Goal: Information Seeking & Learning: Learn about a topic

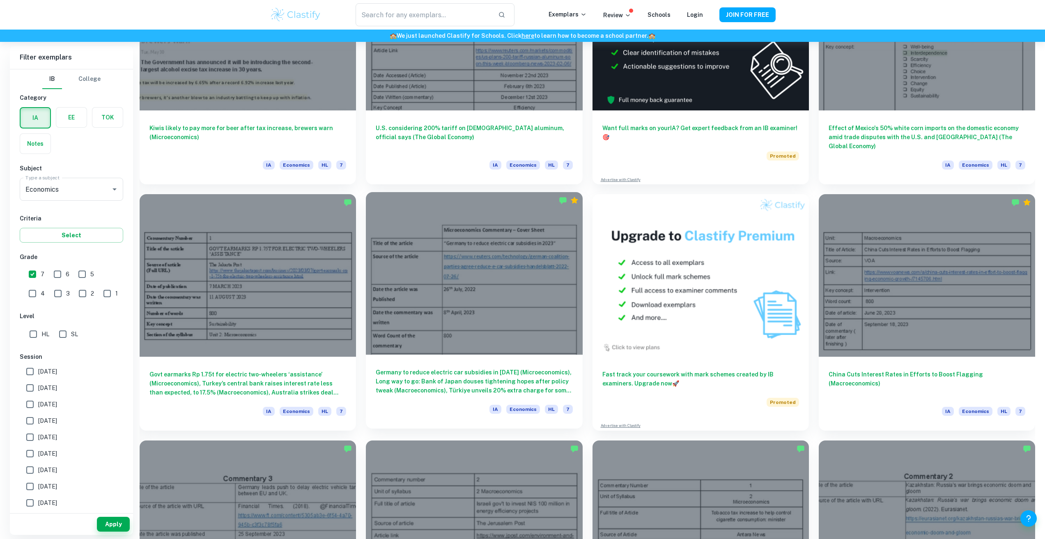
scroll to position [82, 0]
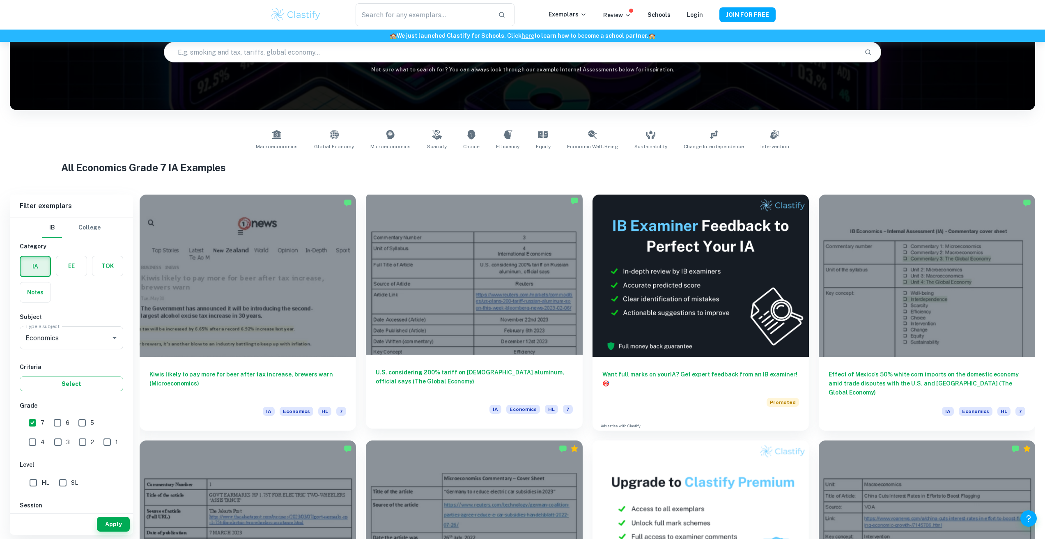
click at [495, 330] on div at bounding box center [474, 274] width 216 height 162
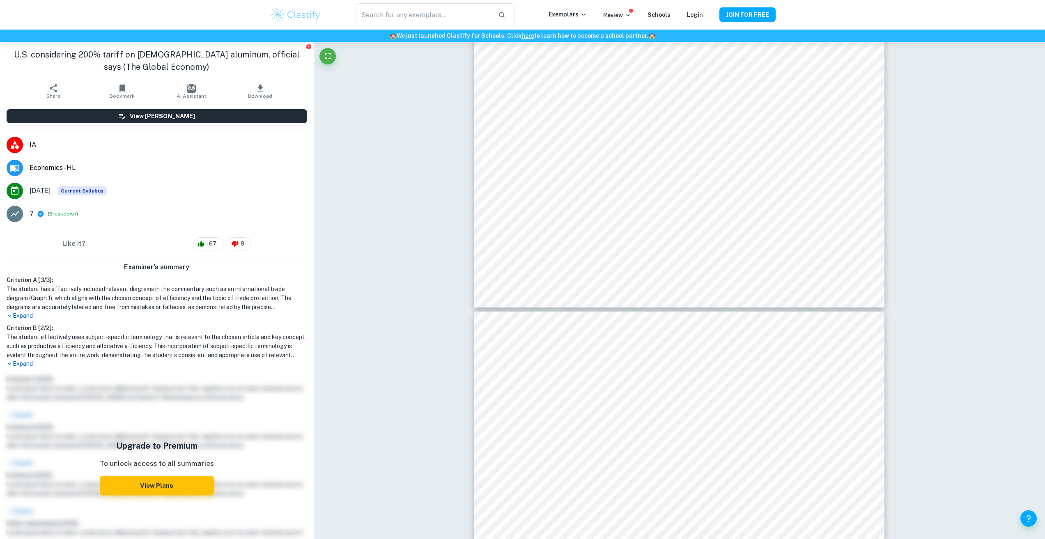
scroll to position [41, 0]
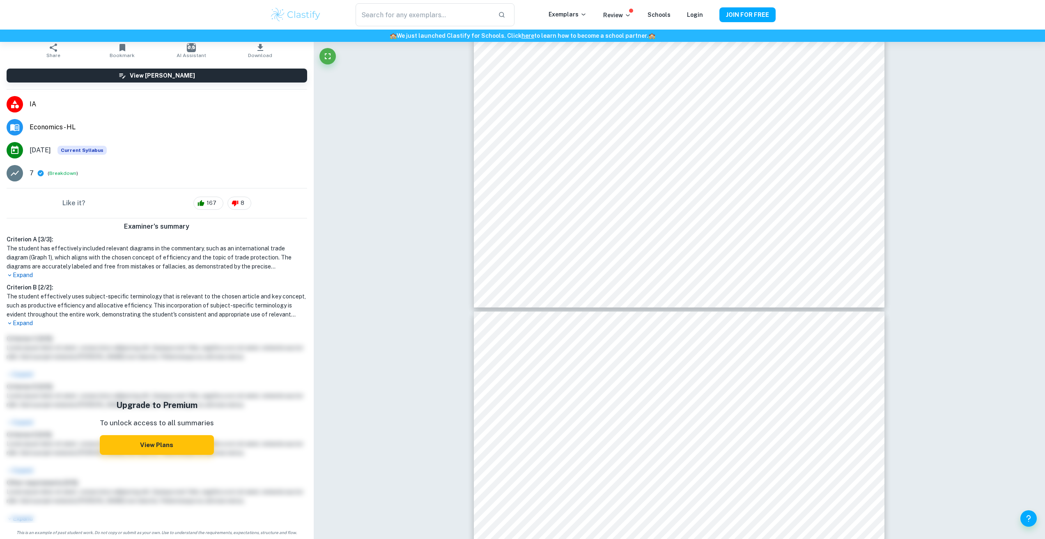
click at [19, 325] on p "Expand" at bounding box center [157, 323] width 301 height 9
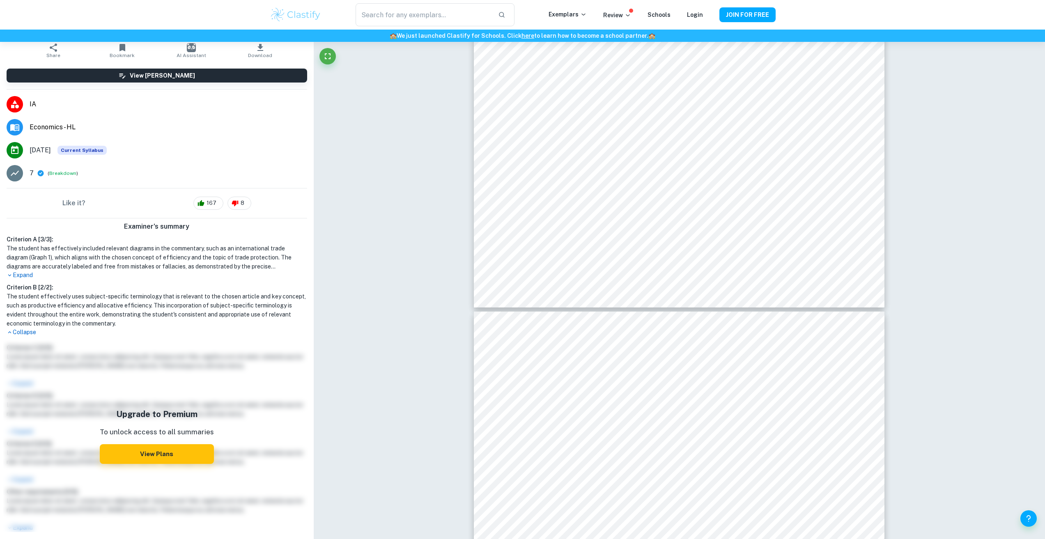
click at [18, 338] on div "Examiner's summary Criterion A [ 3 / 3 ]: The student has effectively included …" at bounding box center [157, 376] width 314 height 317
click at [26, 333] on p "Collapse" at bounding box center [157, 332] width 301 height 9
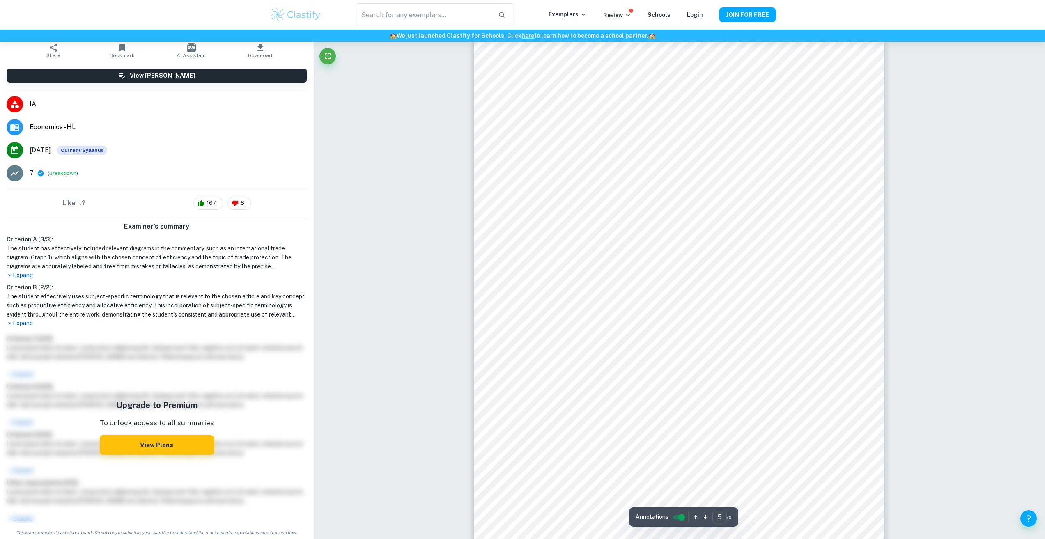
scroll to position [2566, 0]
type input "1"
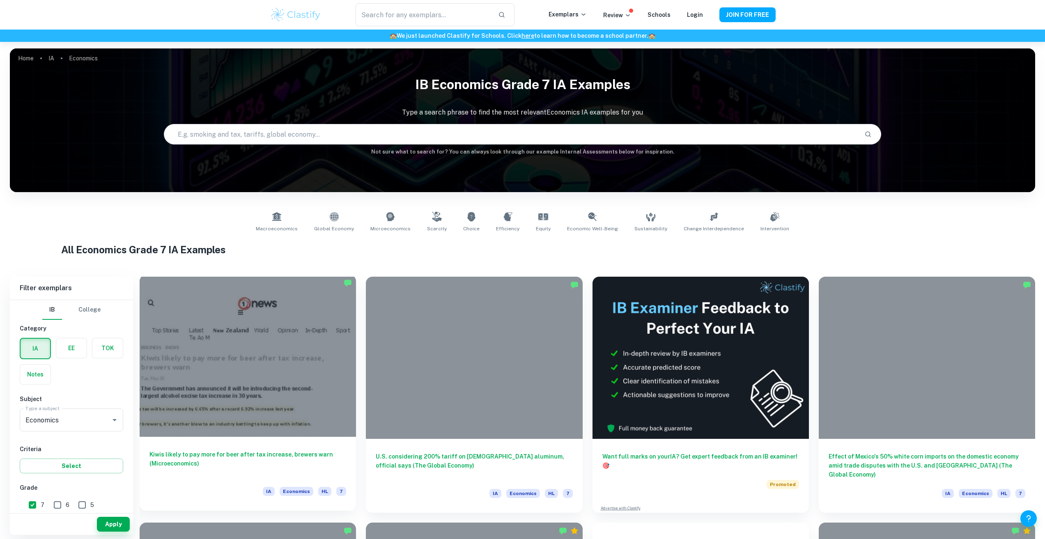
click at [253, 419] on div at bounding box center [248, 356] width 216 height 162
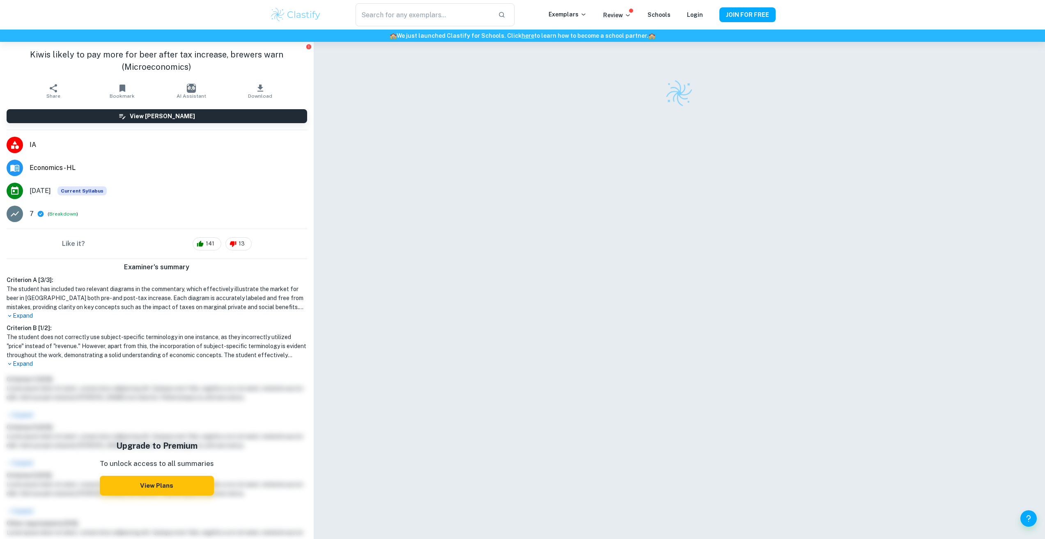
scroll to position [42, 0]
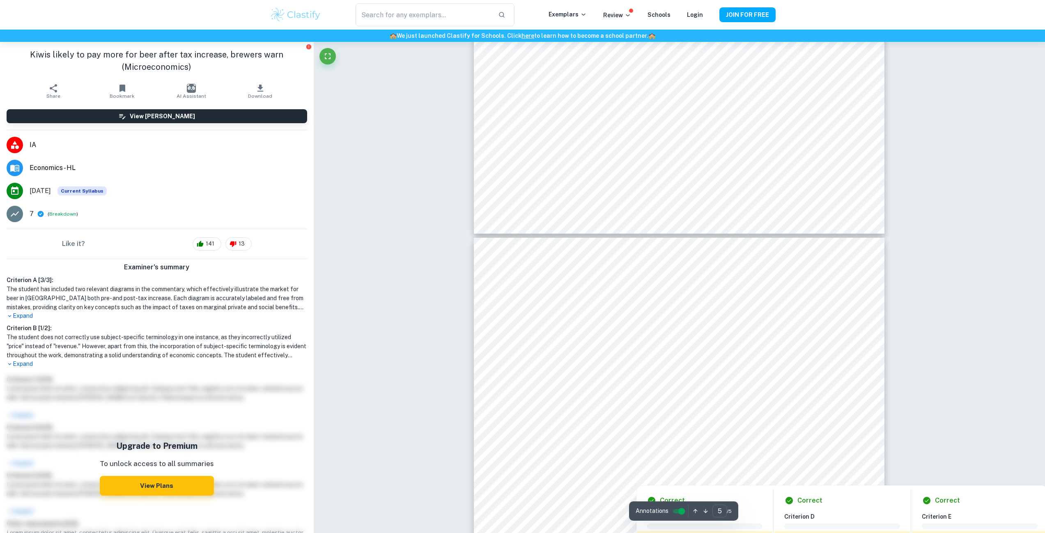
type input "4"
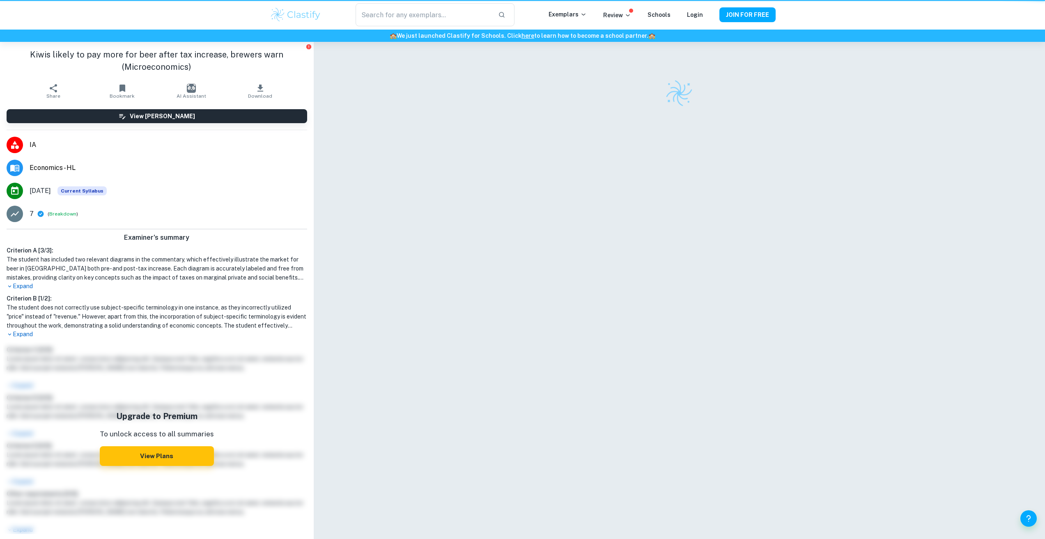
scroll to position [42, 0]
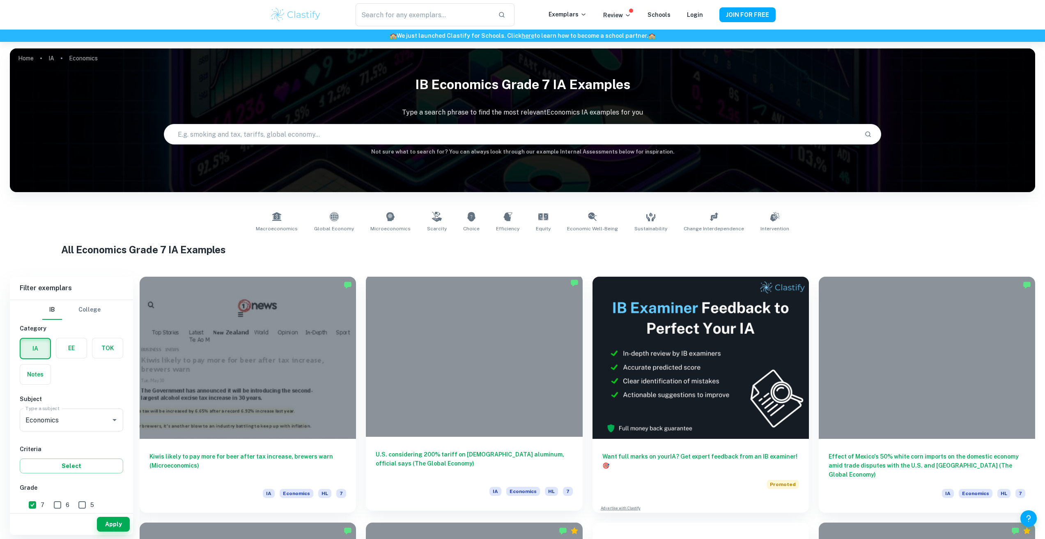
click at [513, 325] on div at bounding box center [474, 356] width 216 height 162
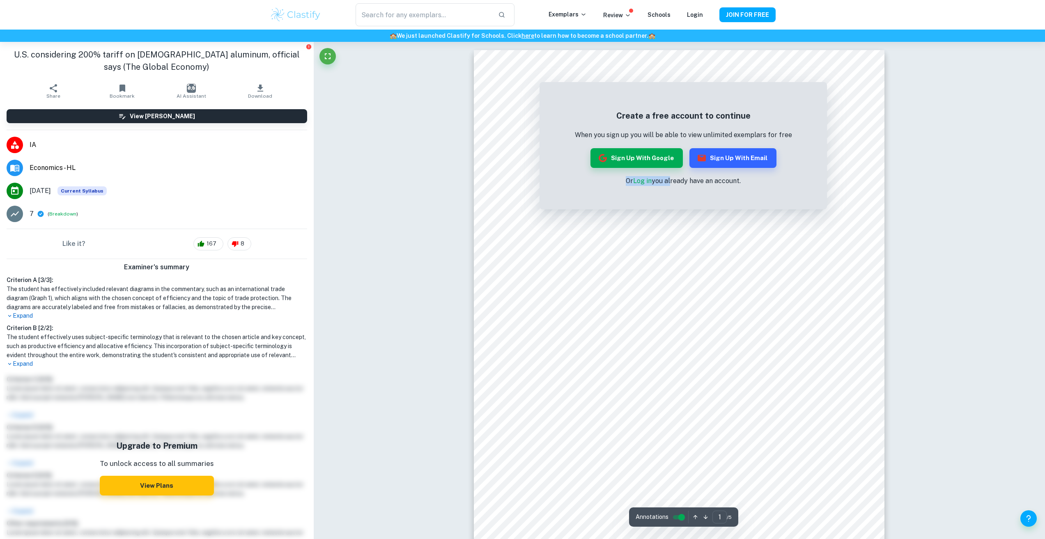
drag, startPoint x: 671, startPoint y: 199, endPoint x: 594, endPoint y: 174, distance: 80.4
click at [594, 174] on div "Create a free account to continue When you sign up you will be able to view unl…" at bounding box center [683, 147] width 287 height 123
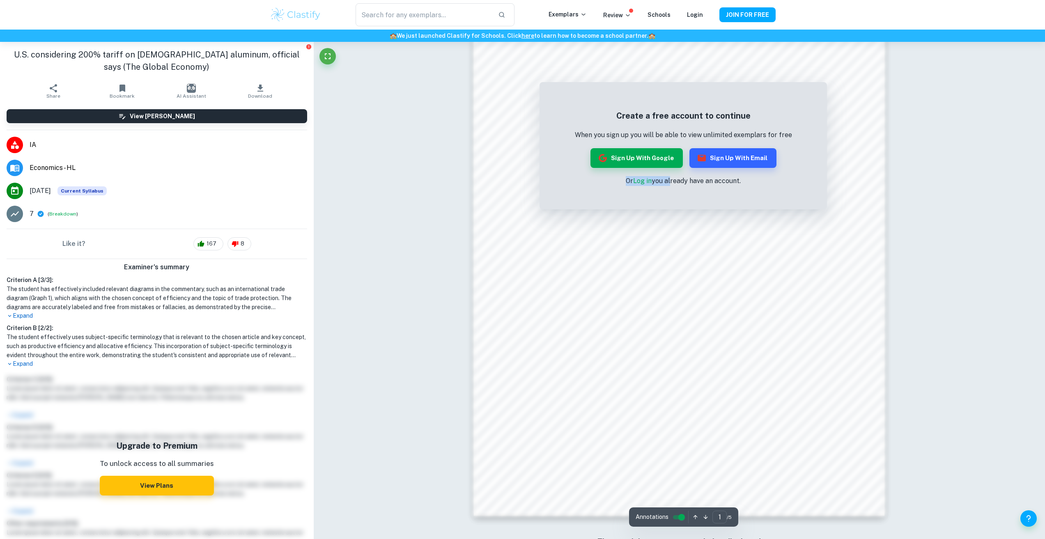
scroll to position [731, 0]
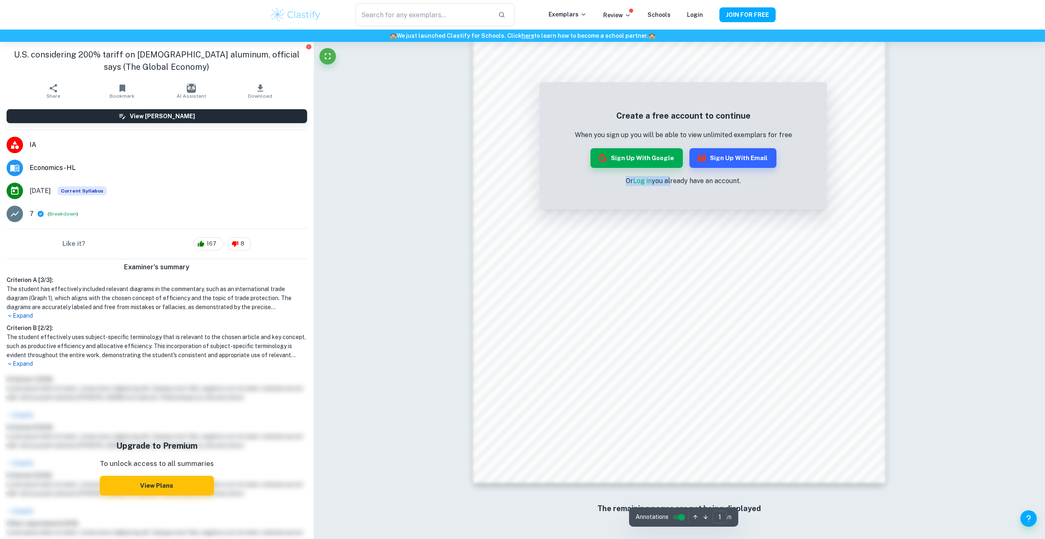
click at [703, 515] on icon "button" at bounding box center [706, 517] width 6 height 6
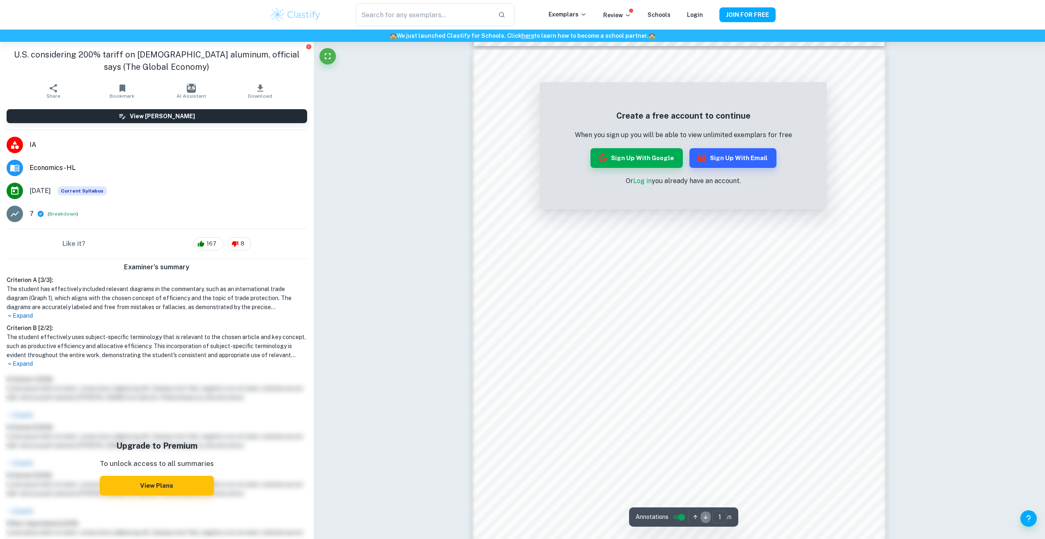
click at [703, 515] on icon "button" at bounding box center [706, 517] width 6 height 6
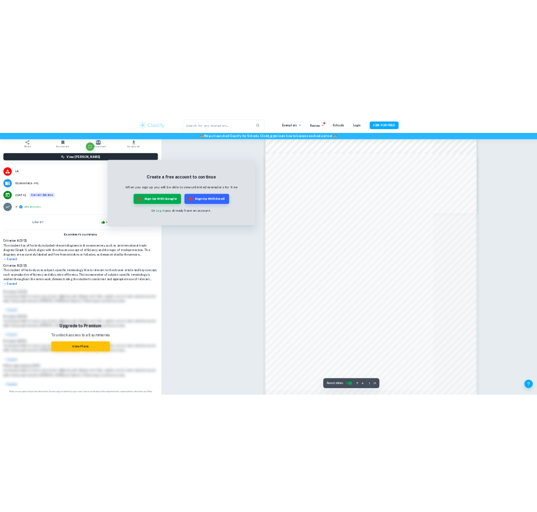
scroll to position [183, 0]
